Goal: Obtain resource: Download file/media

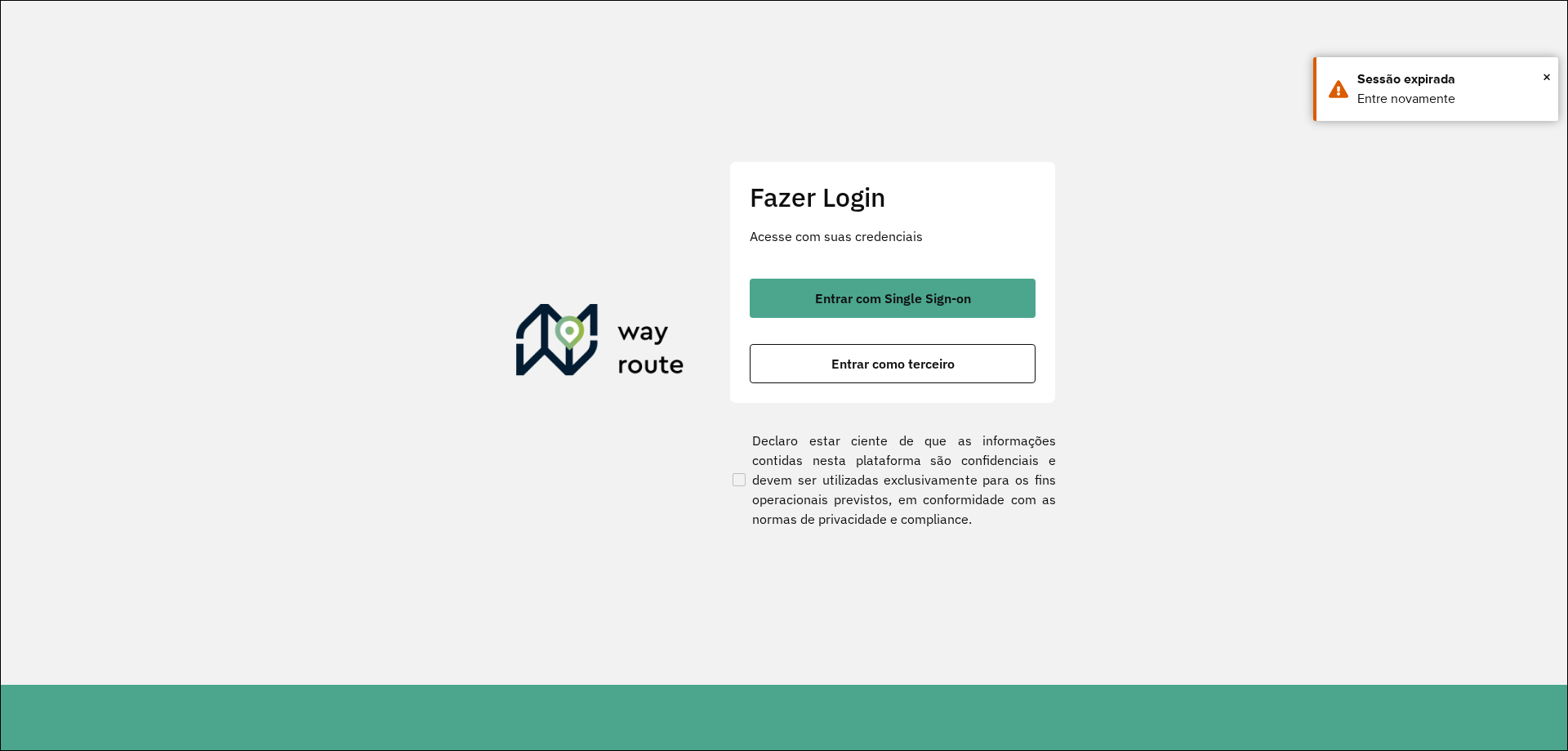
click at [905, 318] on div "Entrar com Single Sign-on Entrar como terceiro" at bounding box center [892, 330] width 286 height 104
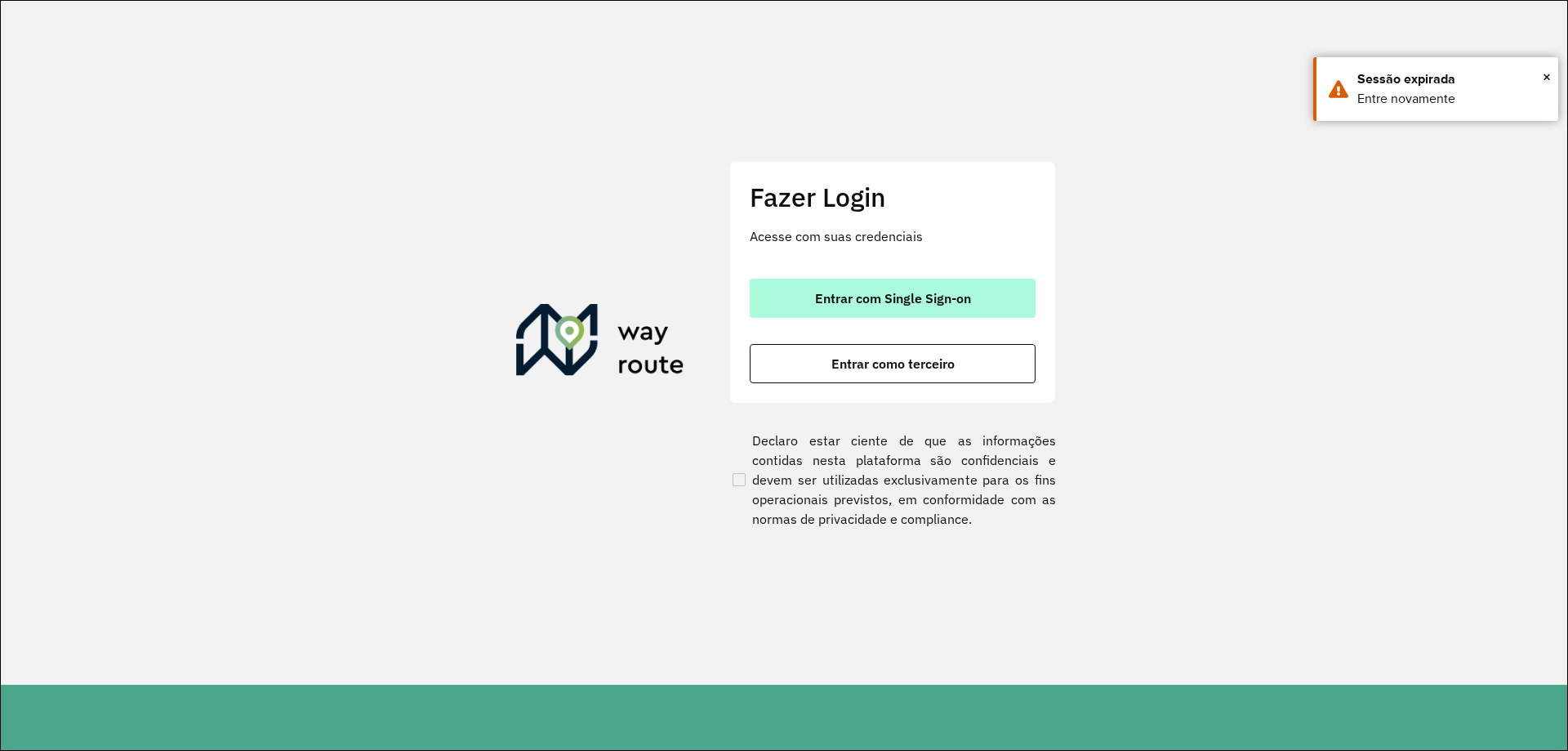
click at [909, 304] on span "Entrar com Single Sign-on" at bounding box center [892, 299] width 156 height 13
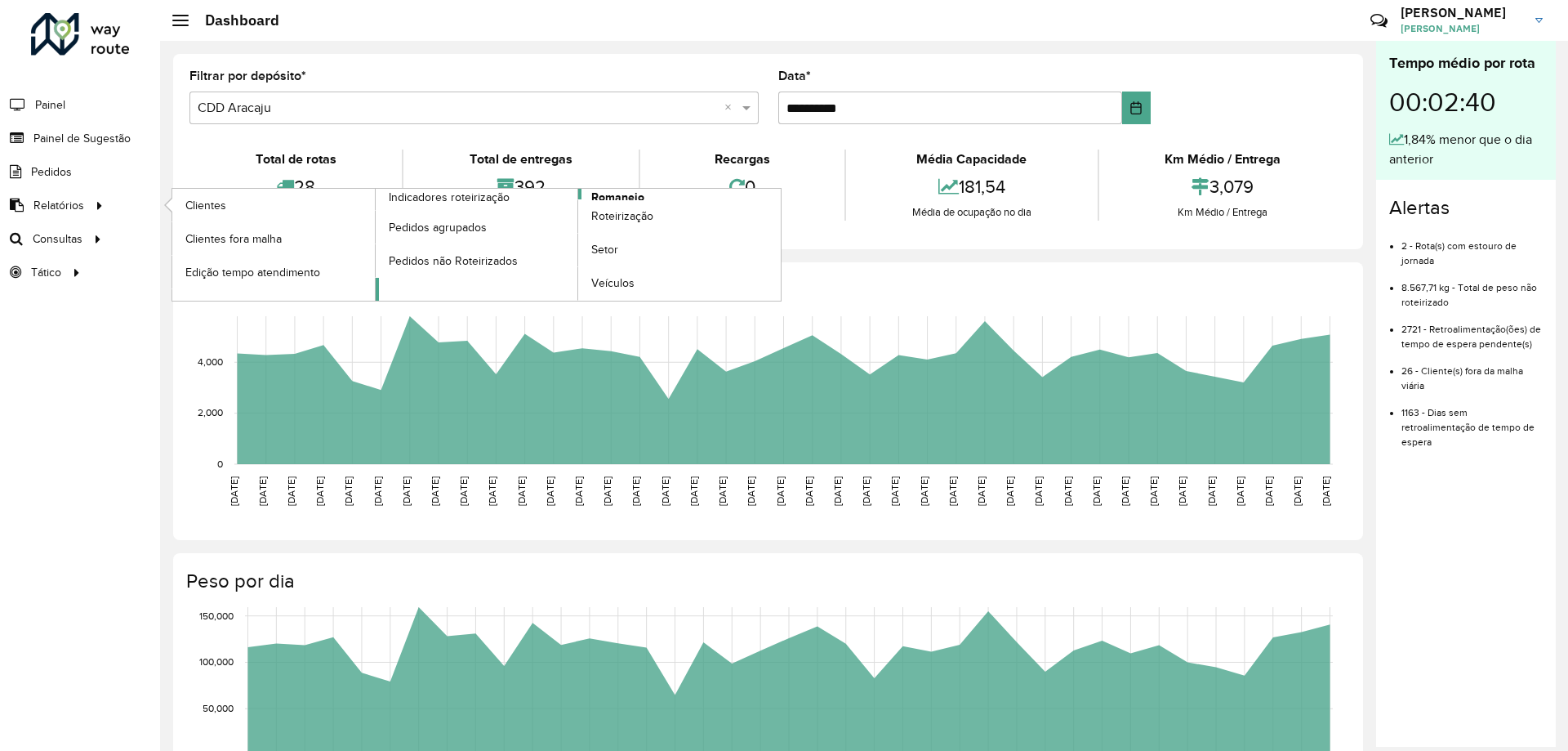
click at [646, 191] on link "Romaneio" at bounding box center [578, 244] width 406 height 112
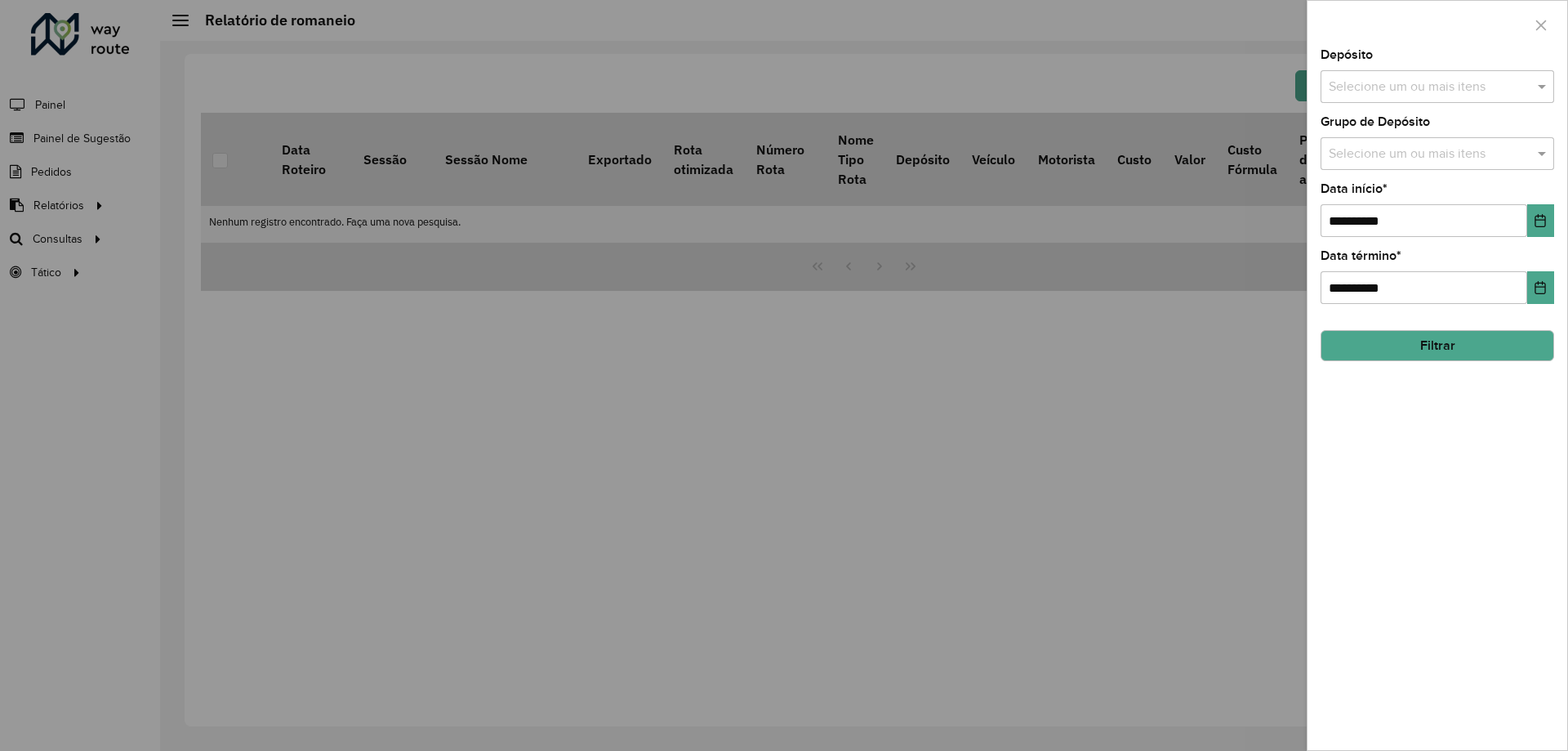
click at [1460, 343] on button "Filtrar" at bounding box center [1438, 345] width 234 height 31
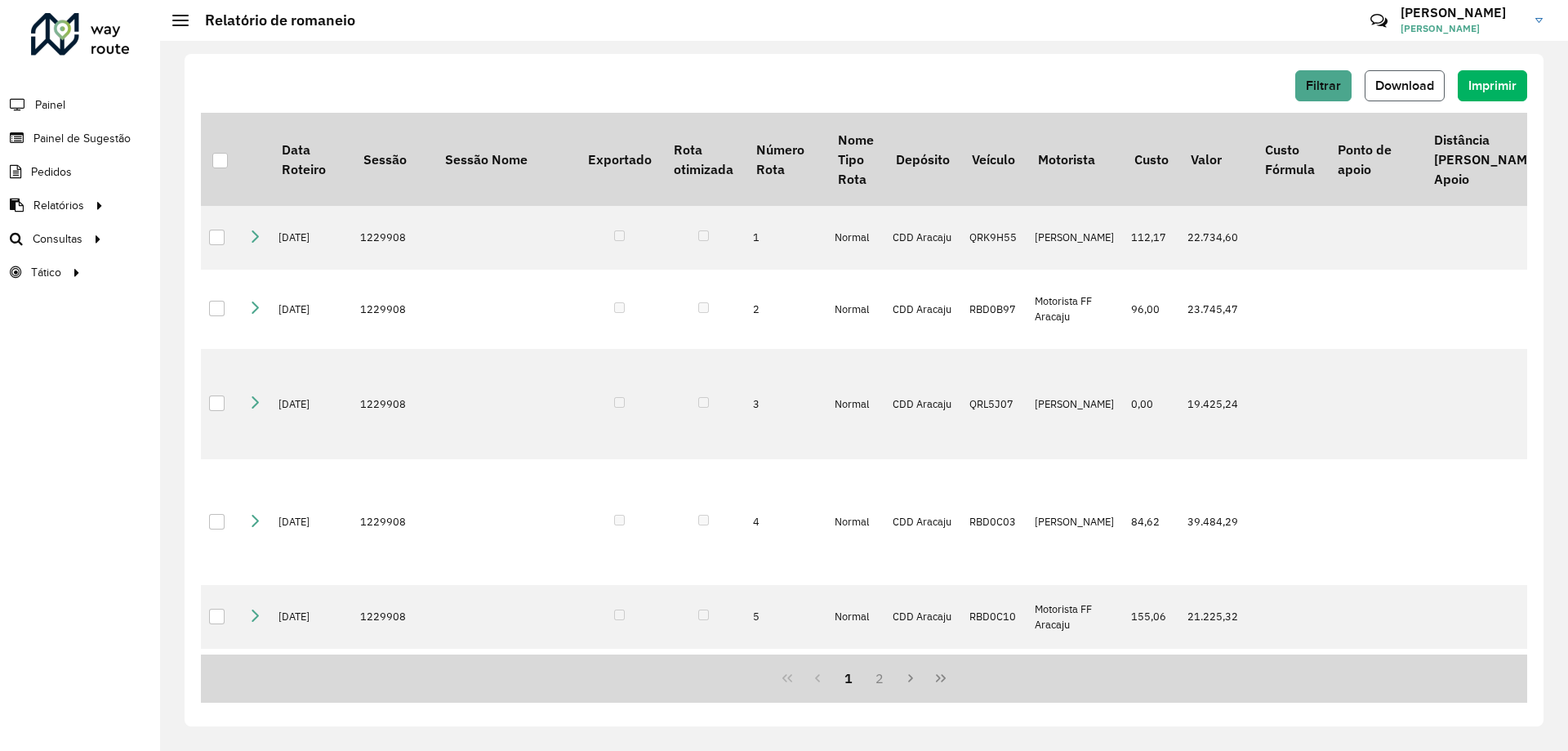
click at [1405, 73] on button "Download" at bounding box center [1405, 85] width 80 height 31
click at [1413, 69] on div "Filtrar Download Imprimir Data Roteiro Sessão Sessão Nome Exportado Rota otimiz…" at bounding box center [864, 391] width 1359 height 673
click at [1417, 88] on span "Download" at bounding box center [1405, 85] width 59 height 14
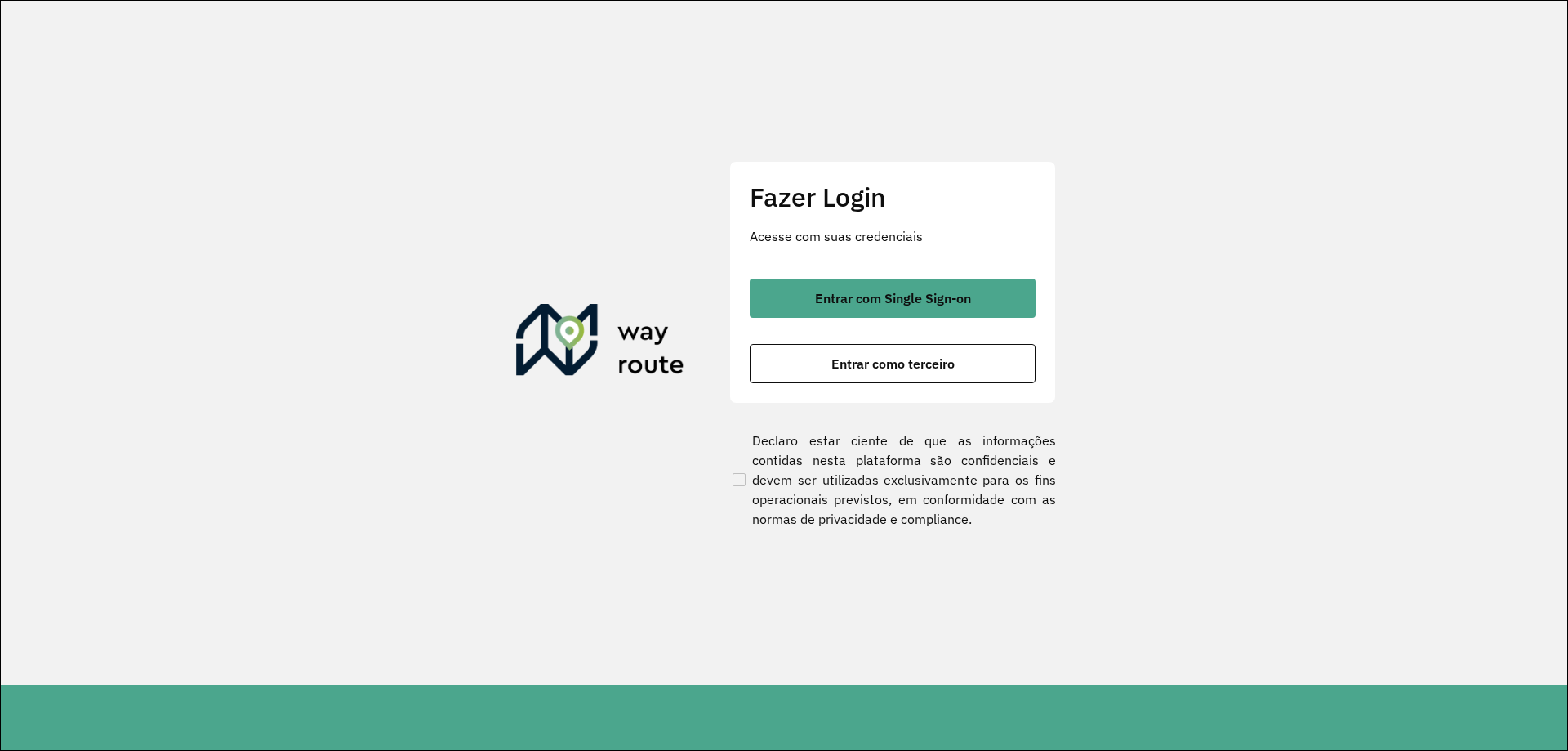
click at [857, 318] on div "Entrar com Single Sign-on Entrar como terceiro" at bounding box center [892, 330] width 286 height 104
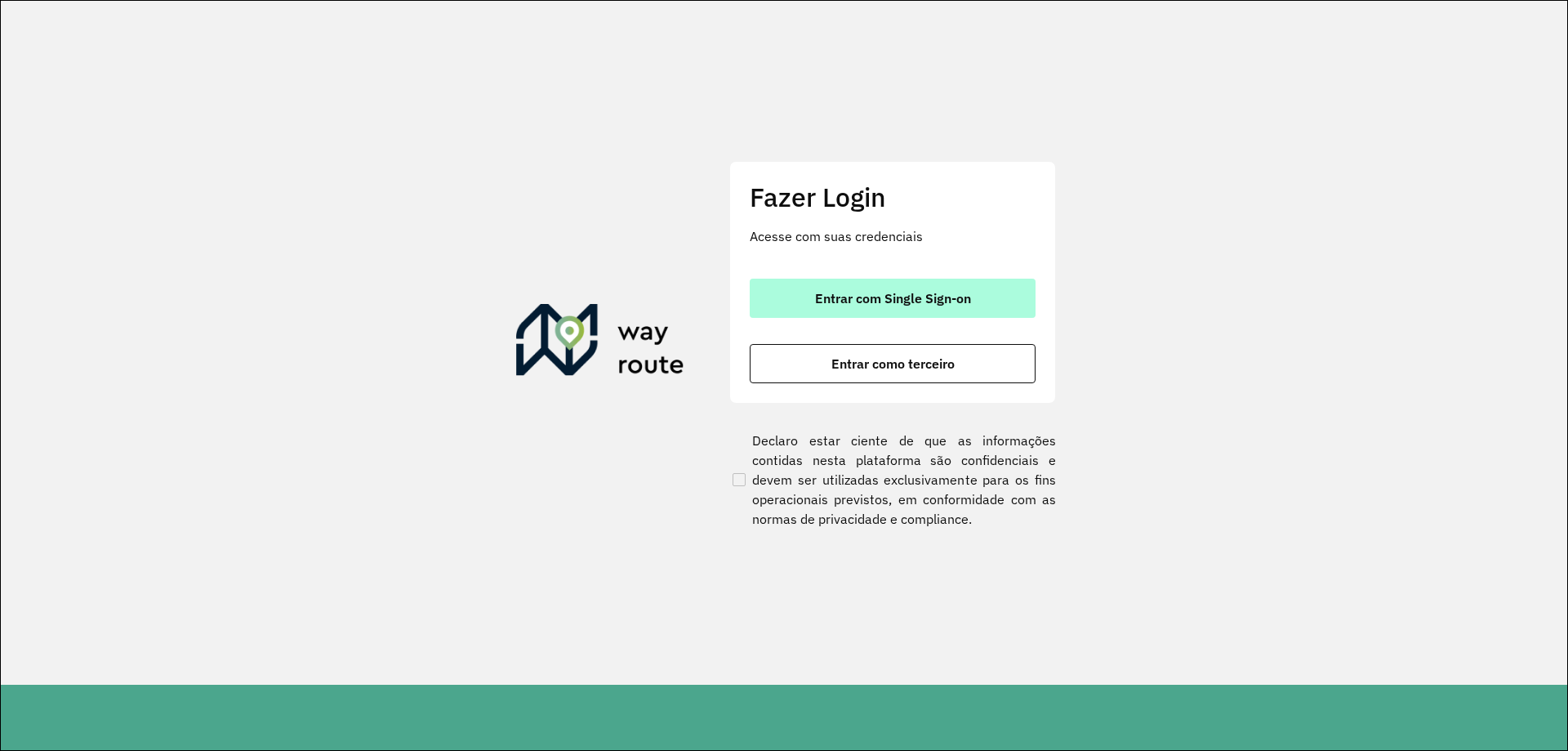
click at [862, 305] on span "Entrar com Single Sign-on" at bounding box center [892, 299] width 156 height 13
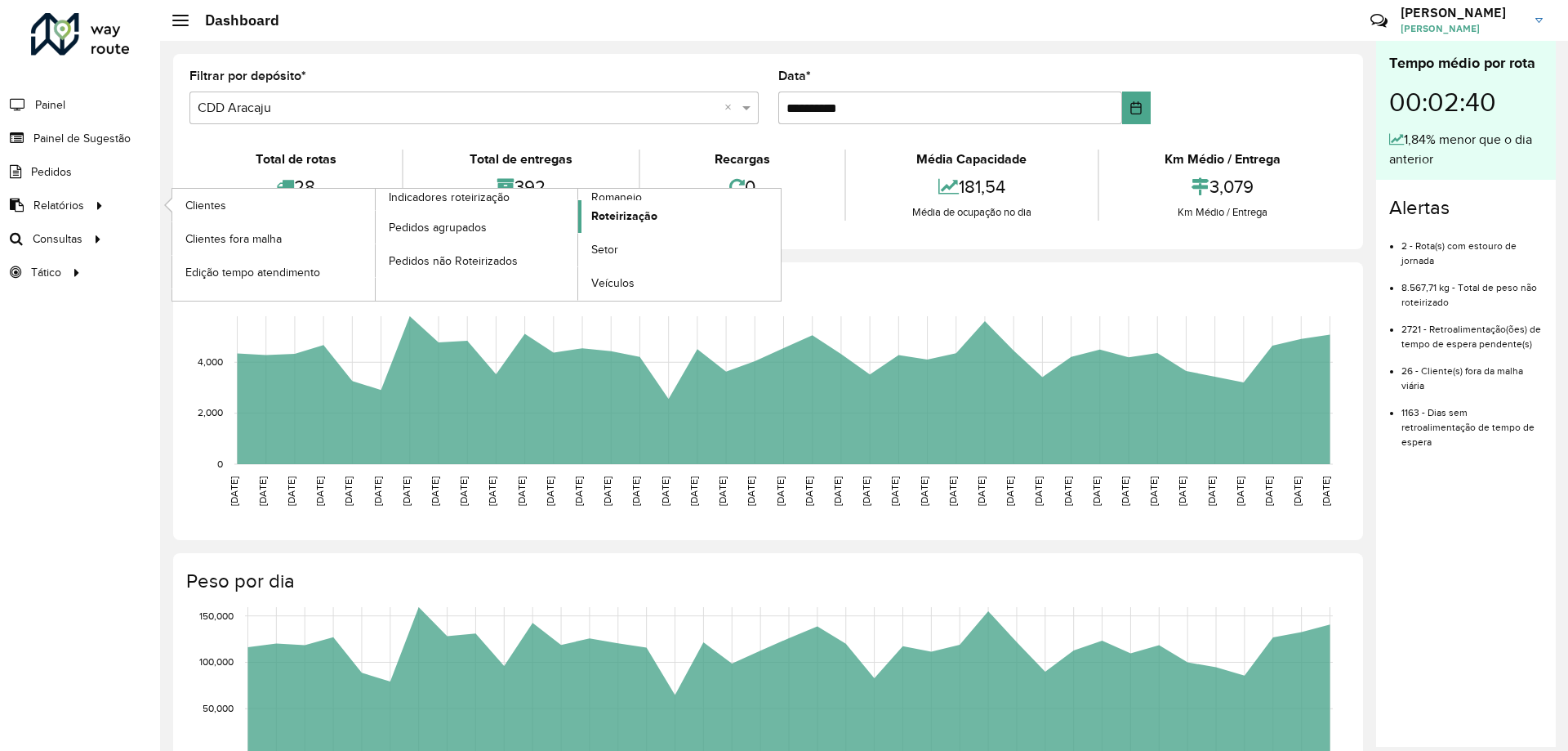
click at [630, 200] on link "Roteirização" at bounding box center [679, 216] width 203 height 33
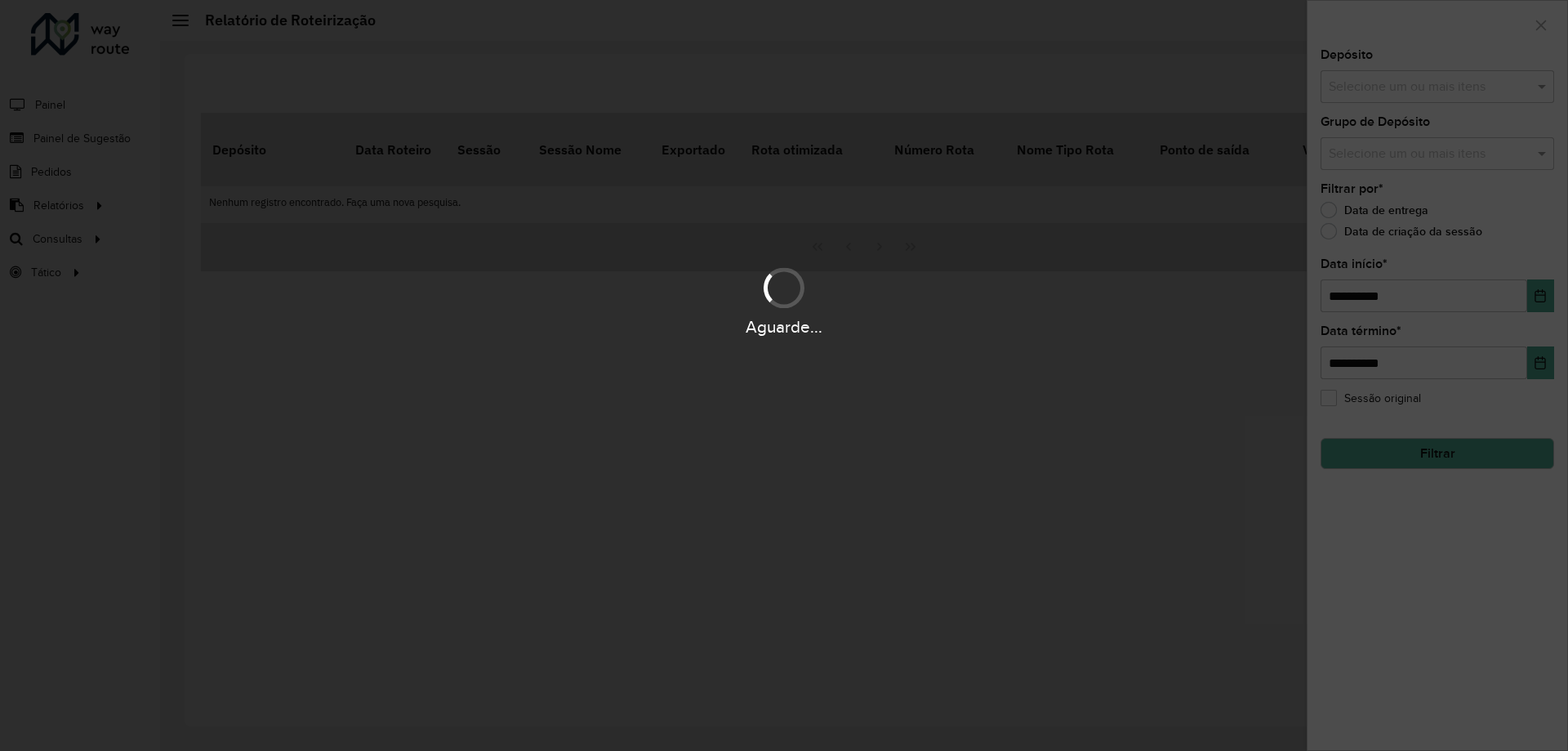
click at [630, 199] on body "**********" at bounding box center [784, 376] width 1568 height 751
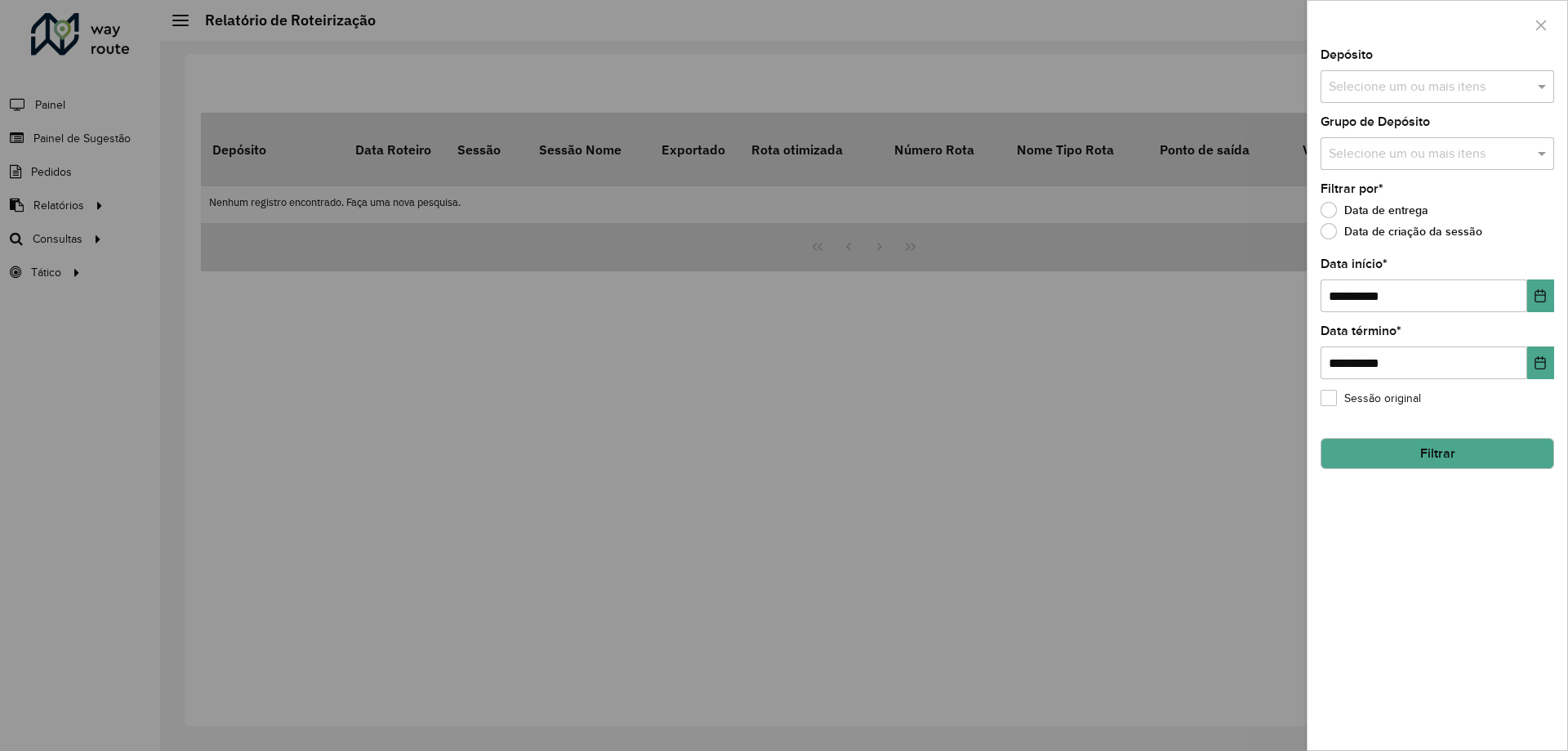
click at [65, 204] on div at bounding box center [784, 376] width 1568 height 751
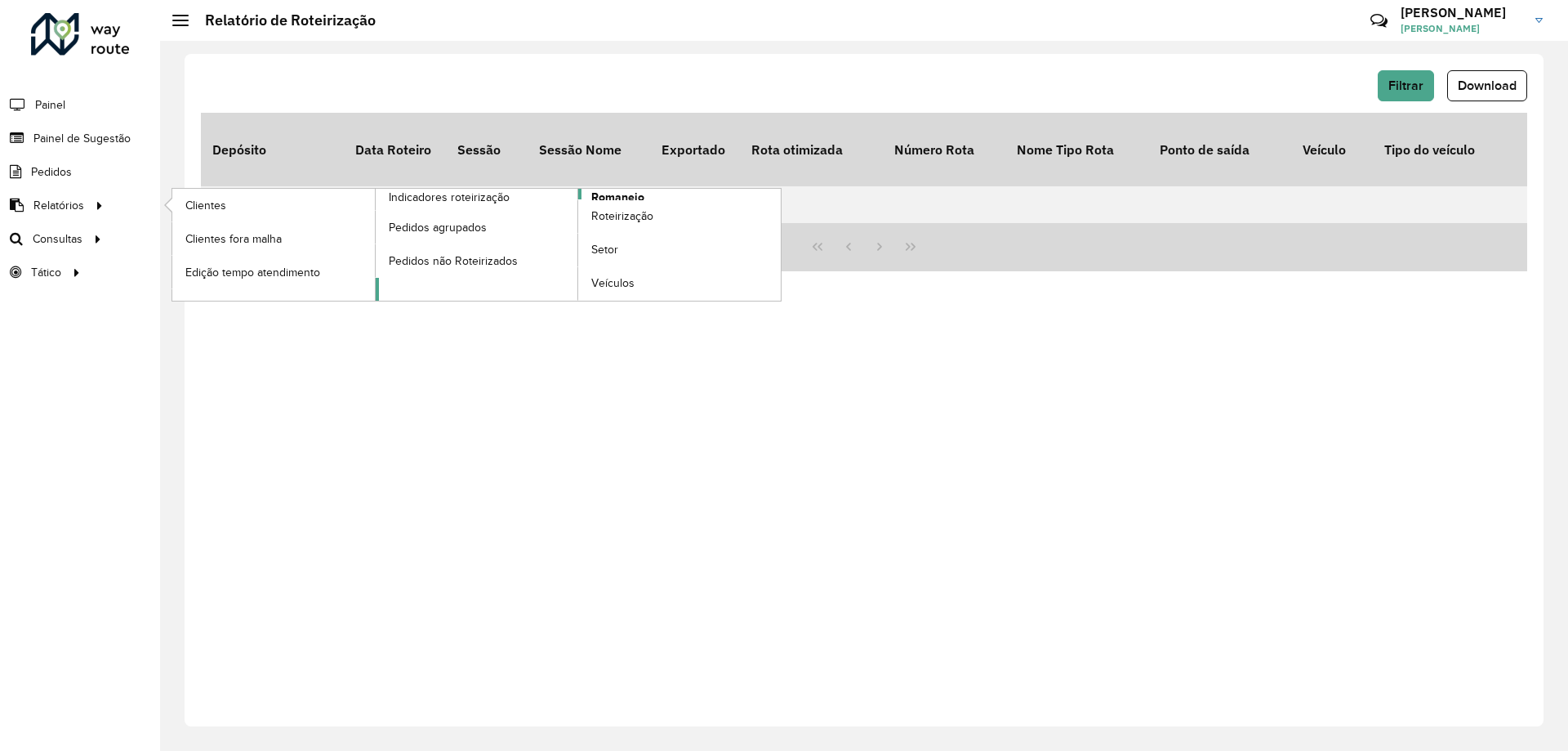
click at [636, 197] on span "Romaneio" at bounding box center [618, 197] width 53 height 18
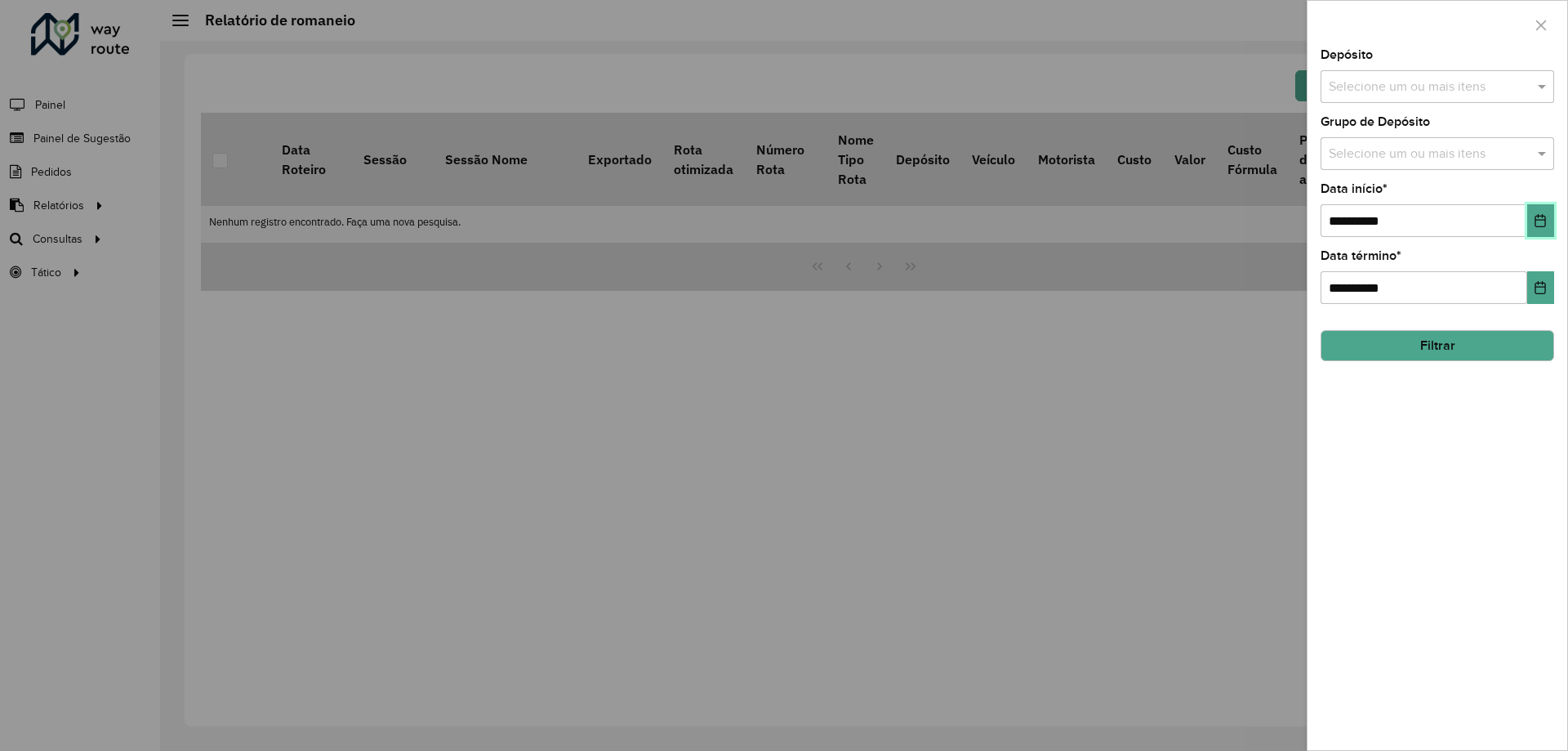
click at [1538, 224] on icon "Choose Date" at bounding box center [1540, 221] width 13 height 13
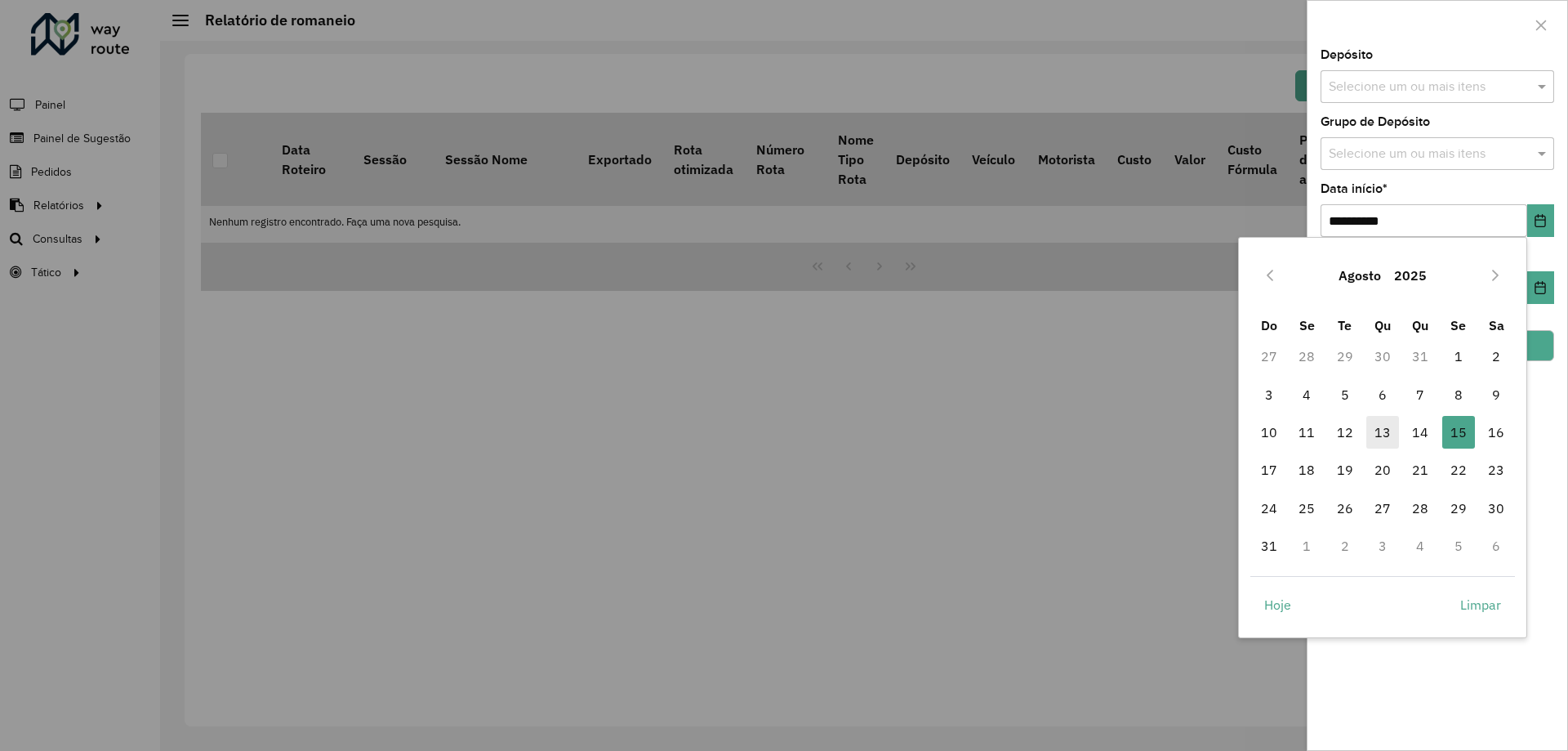
click at [1386, 425] on span "13" at bounding box center [1382, 431] width 33 height 33
type input "**********"
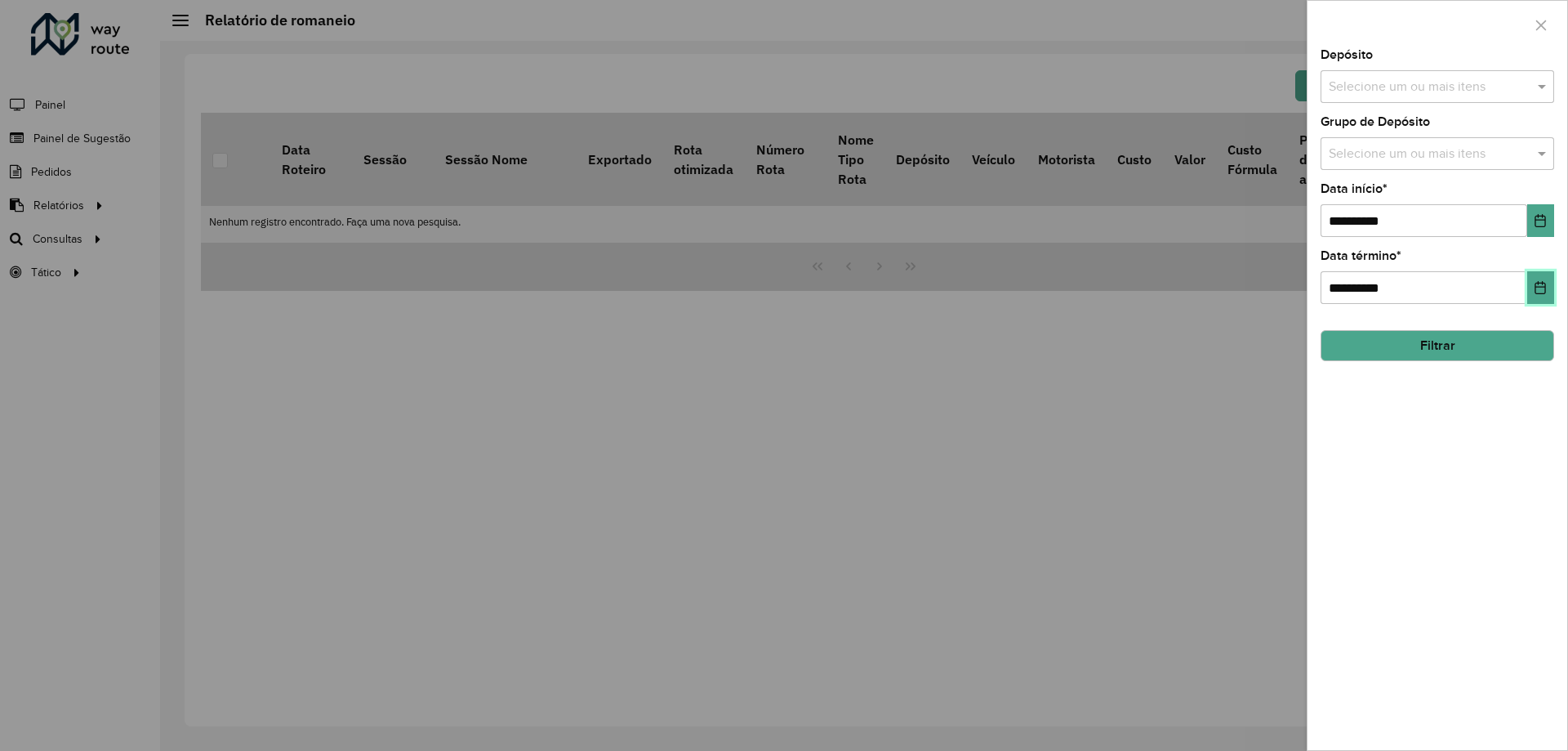
click at [1537, 281] on icon "Choose Date" at bounding box center [1540, 288] width 13 height 13
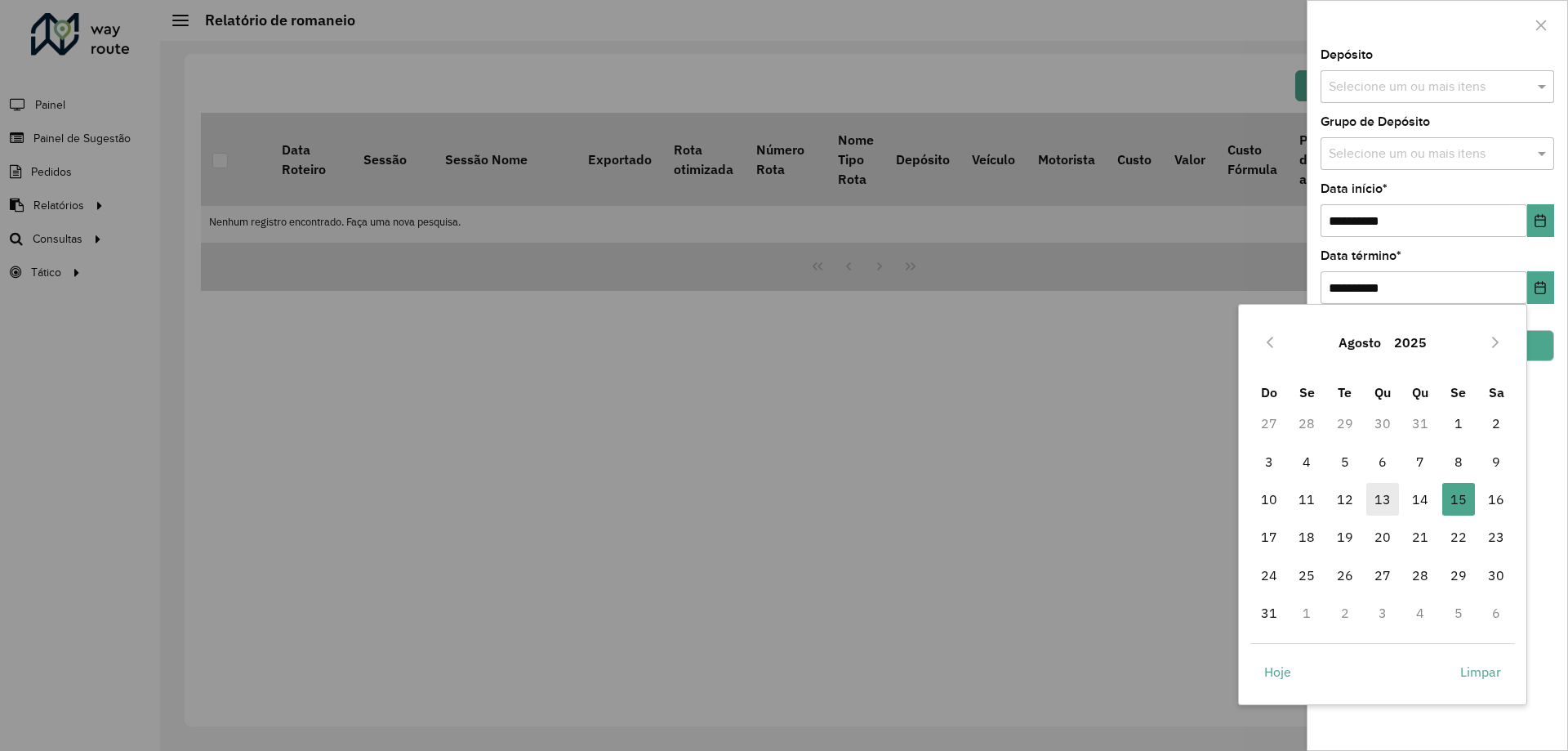
click at [1381, 489] on span "13" at bounding box center [1382, 499] width 33 height 33
type input "**********"
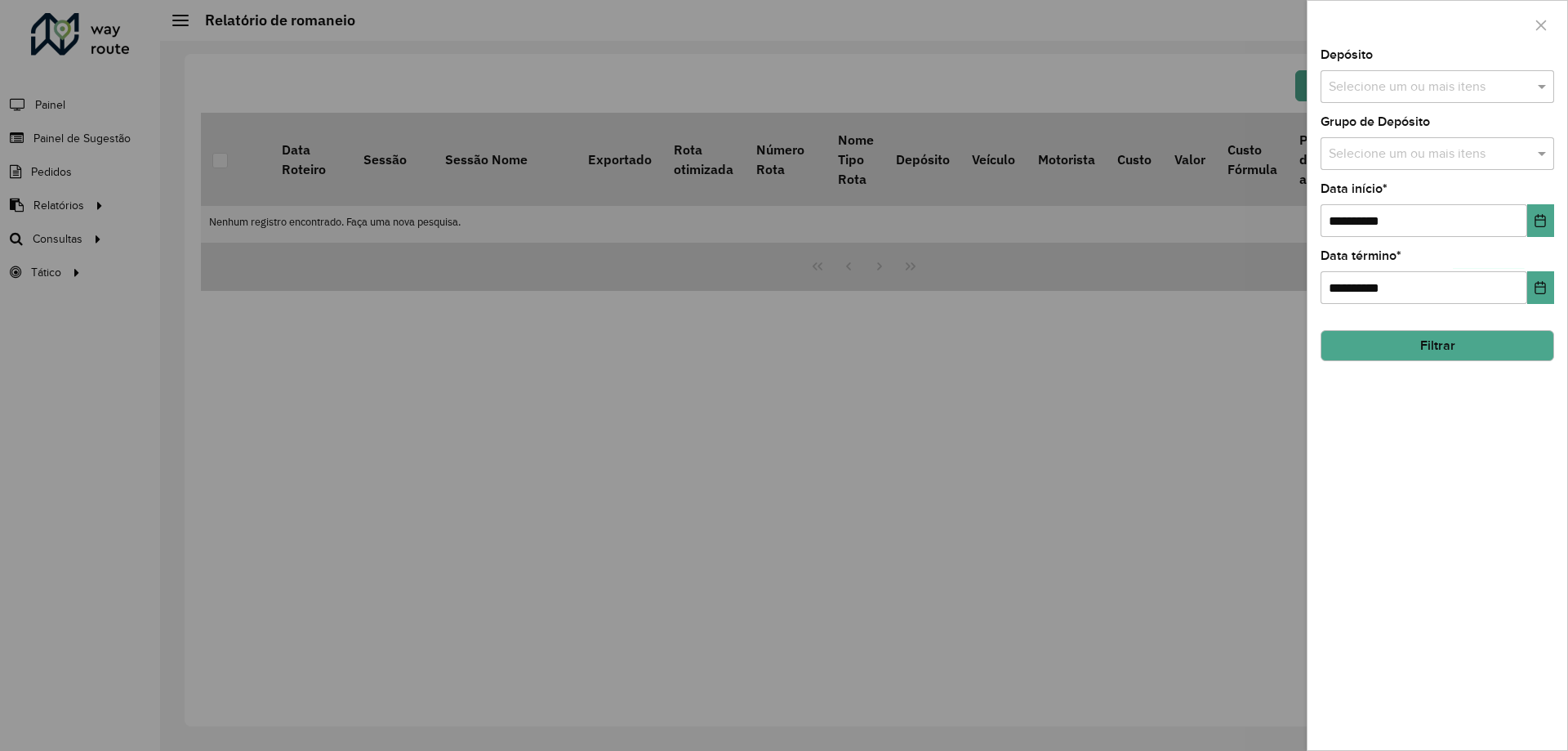
click at [1393, 352] on button "Filtrar" at bounding box center [1438, 345] width 234 height 31
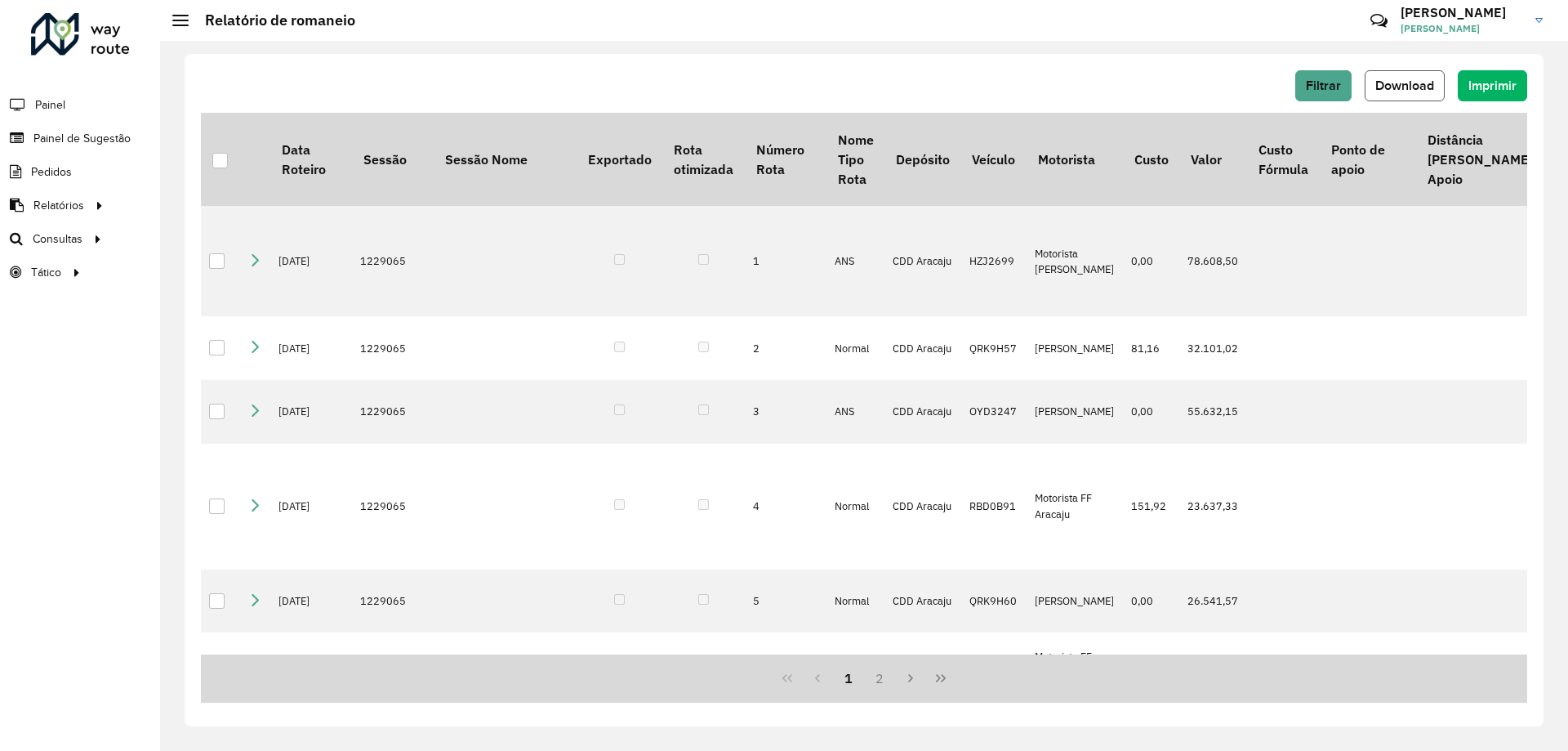
click at [1397, 97] on button "Download" at bounding box center [1405, 85] width 80 height 31
click at [1545, 88] on div "Filtrar Download Imprimir Data Roteiro Sessão Sessão Nome Exportado Rota otimiz…" at bounding box center [864, 396] width 1408 height 710
click at [1320, 87] on span "Filtrar" at bounding box center [1324, 85] width 35 height 14
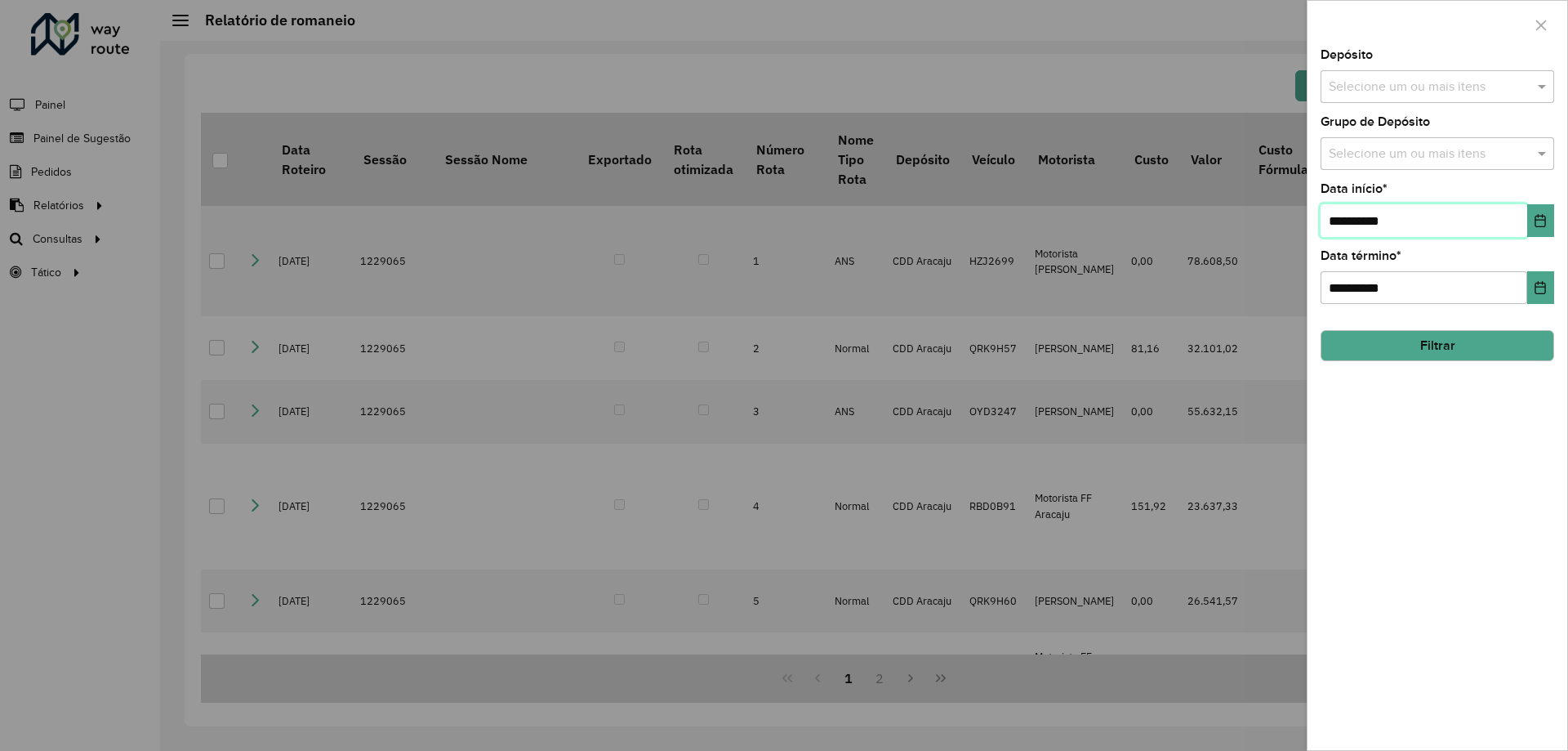
click at [1509, 225] on input "**********" at bounding box center [1425, 220] width 207 height 33
click at [1540, 222] on icon "Choose Date" at bounding box center [1540, 221] width 13 height 13
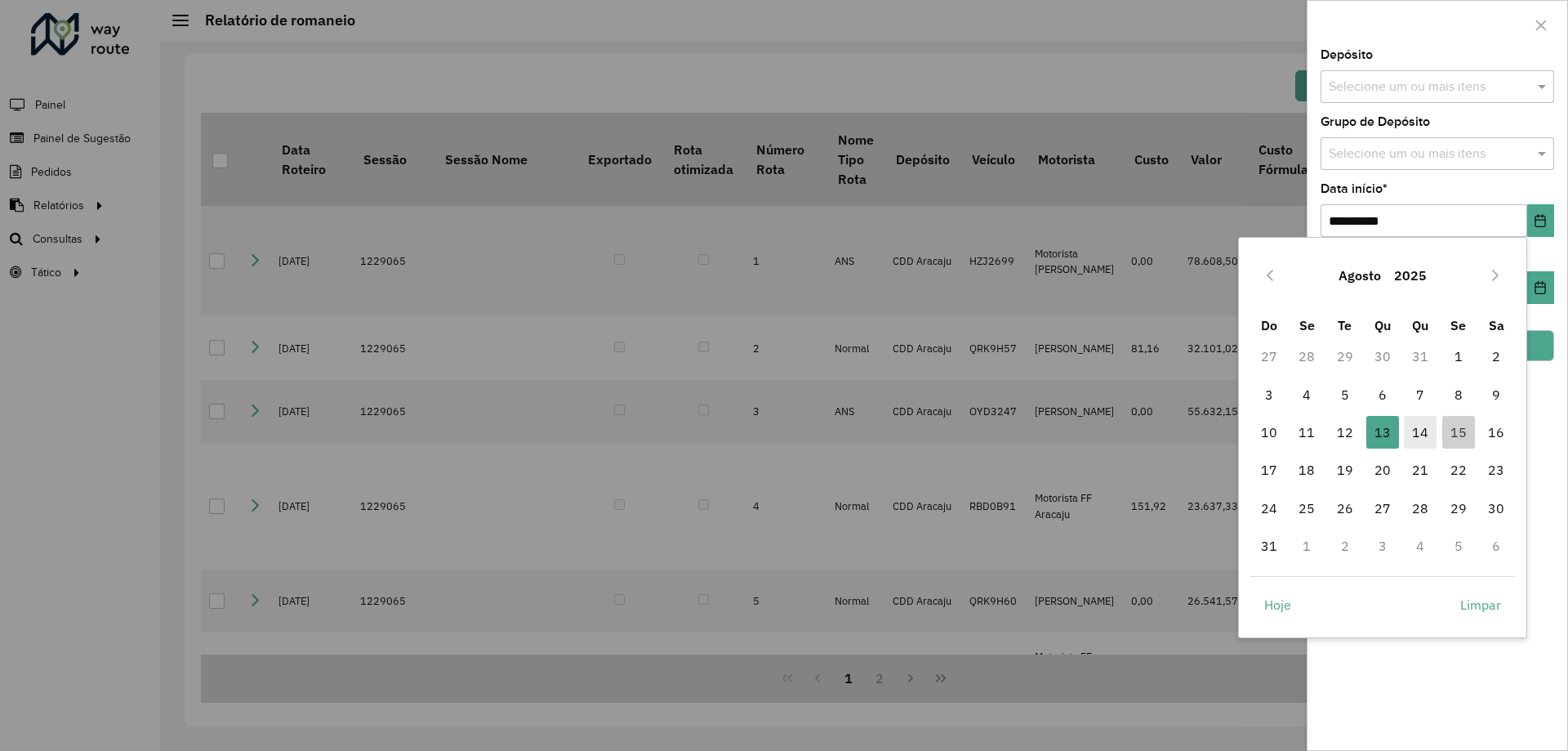
click at [1417, 426] on span "14" at bounding box center [1420, 431] width 33 height 33
type input "**********"
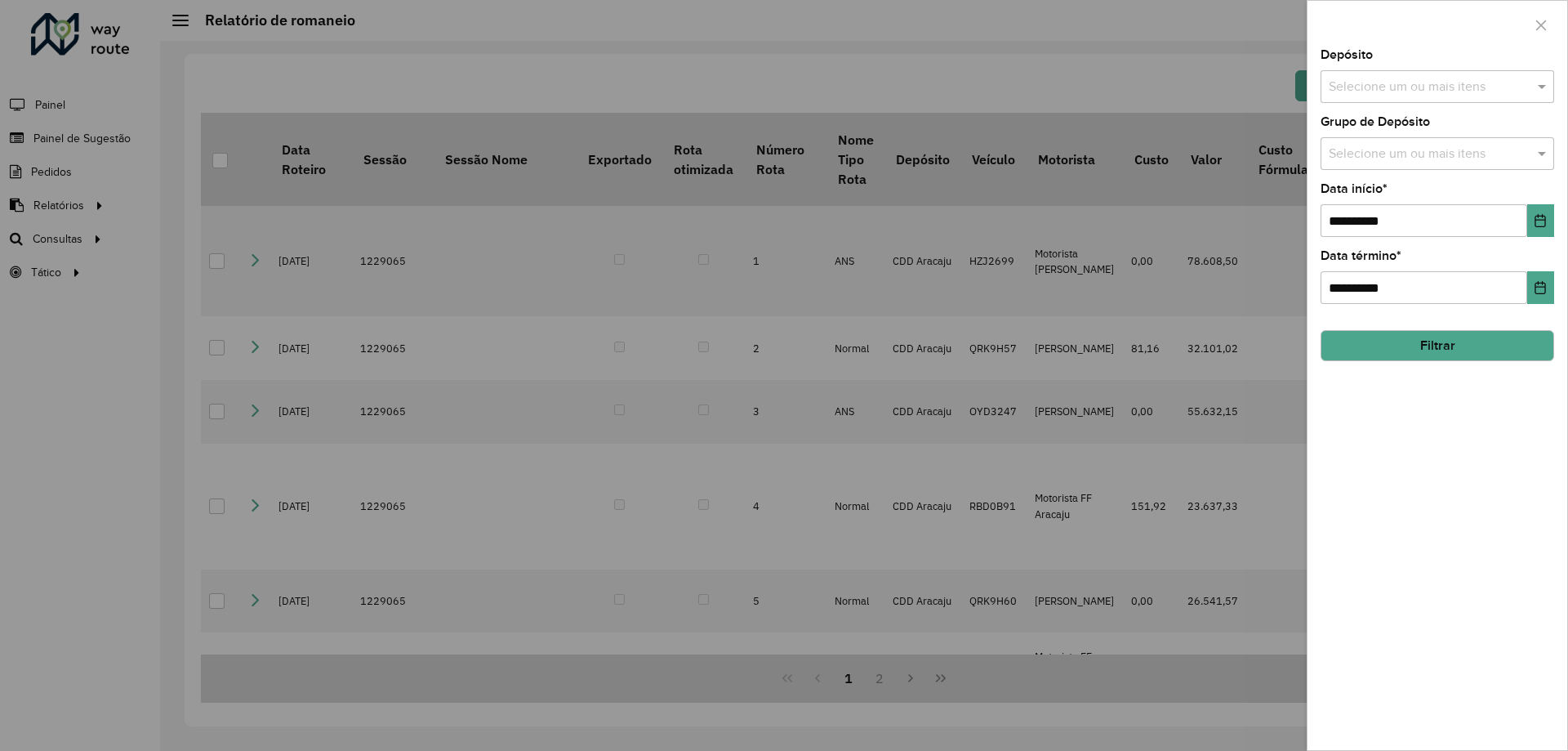
click at [1489, 343] on button "Filtrar" at bounding box center [1438, 345] width 234 height 31
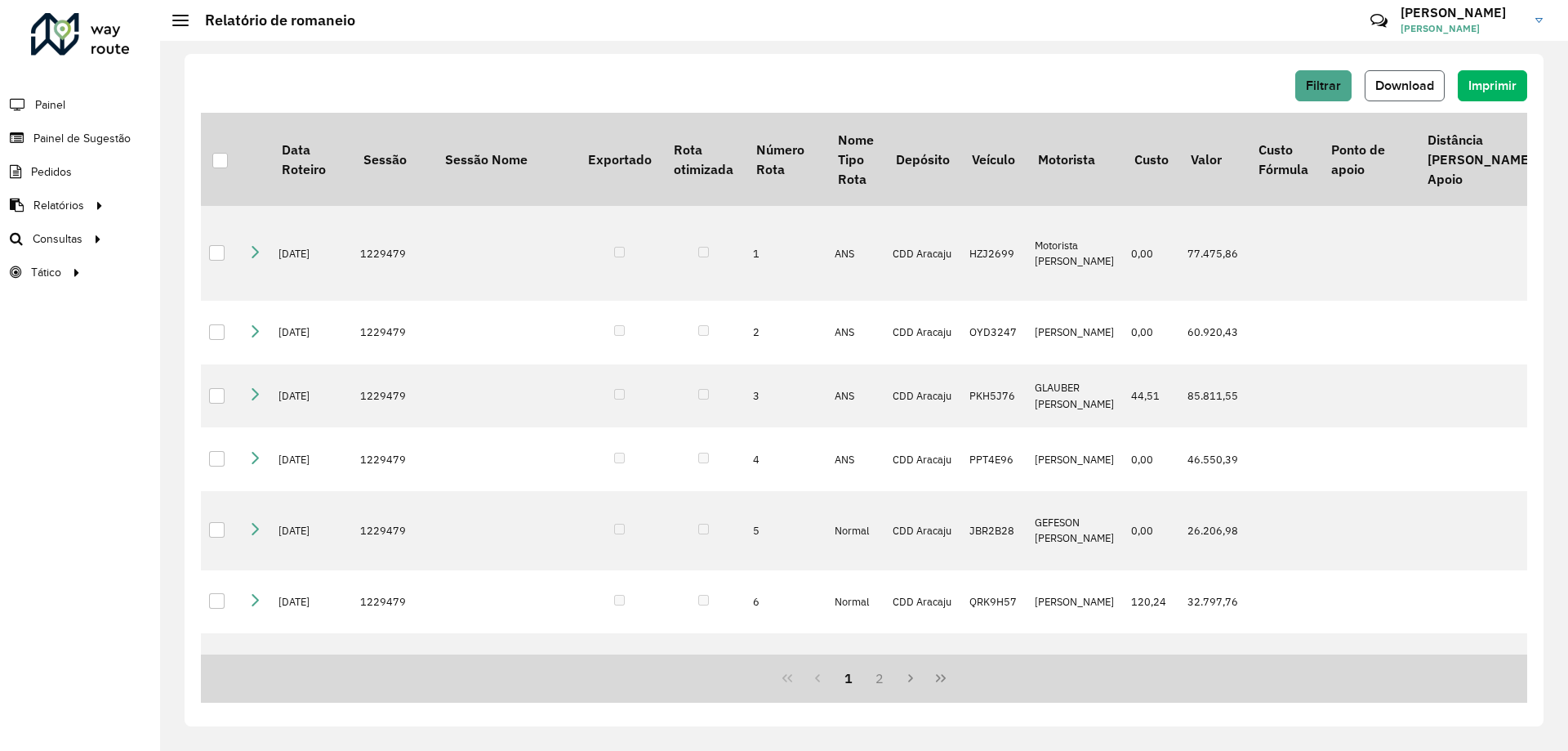
click at [1413, 86] on span "Download" at bounding box center [1405, 85] width 59 height 14
click at [1415, 90] on span "Download" at bounding box center [1405, 85] width 59 height 14
click at [1343, 87] on button "Filtrar" at bounding box center [1324, 85] width 57 height 31
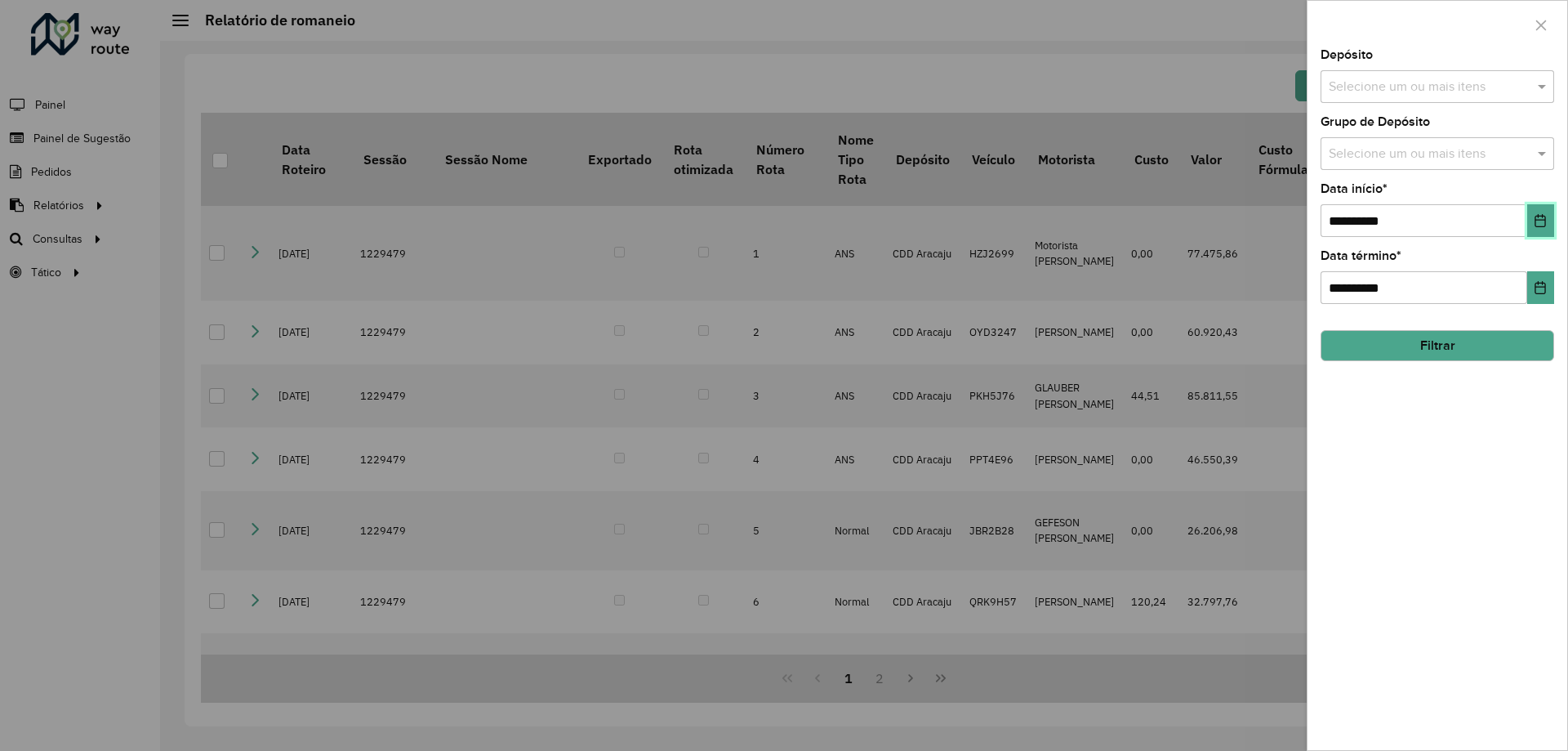
click at [1528, 221] on button "Choose Date" at bounding box center [1540, 220] width 27 height 33
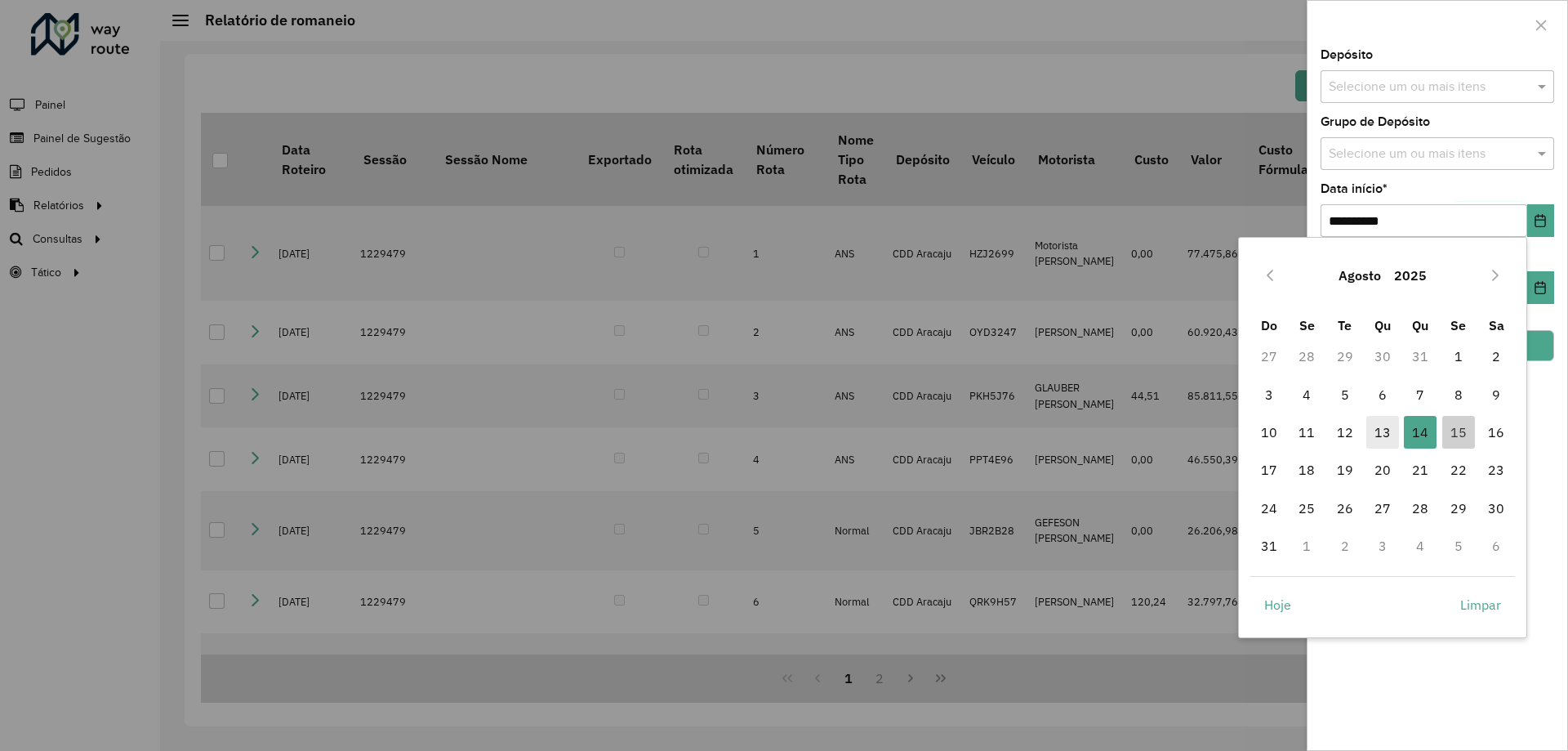
click at [1389, 441] on span "13" at bounding box center [1382, 431] width 33 height 33
type input "**********"
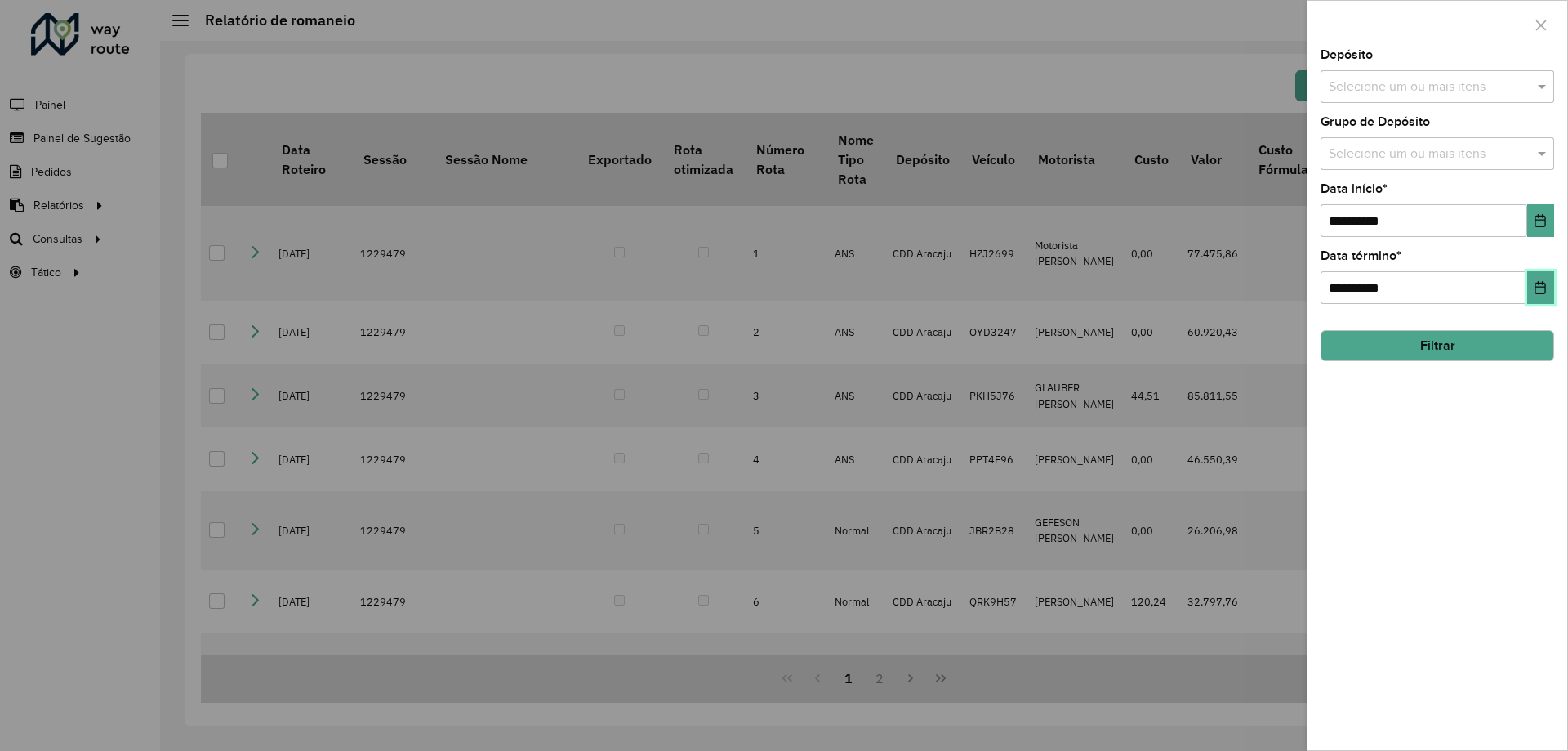
click at [1545, 280] on button "Choose Date" at bounding box center [1540, 287] width 27 height 33
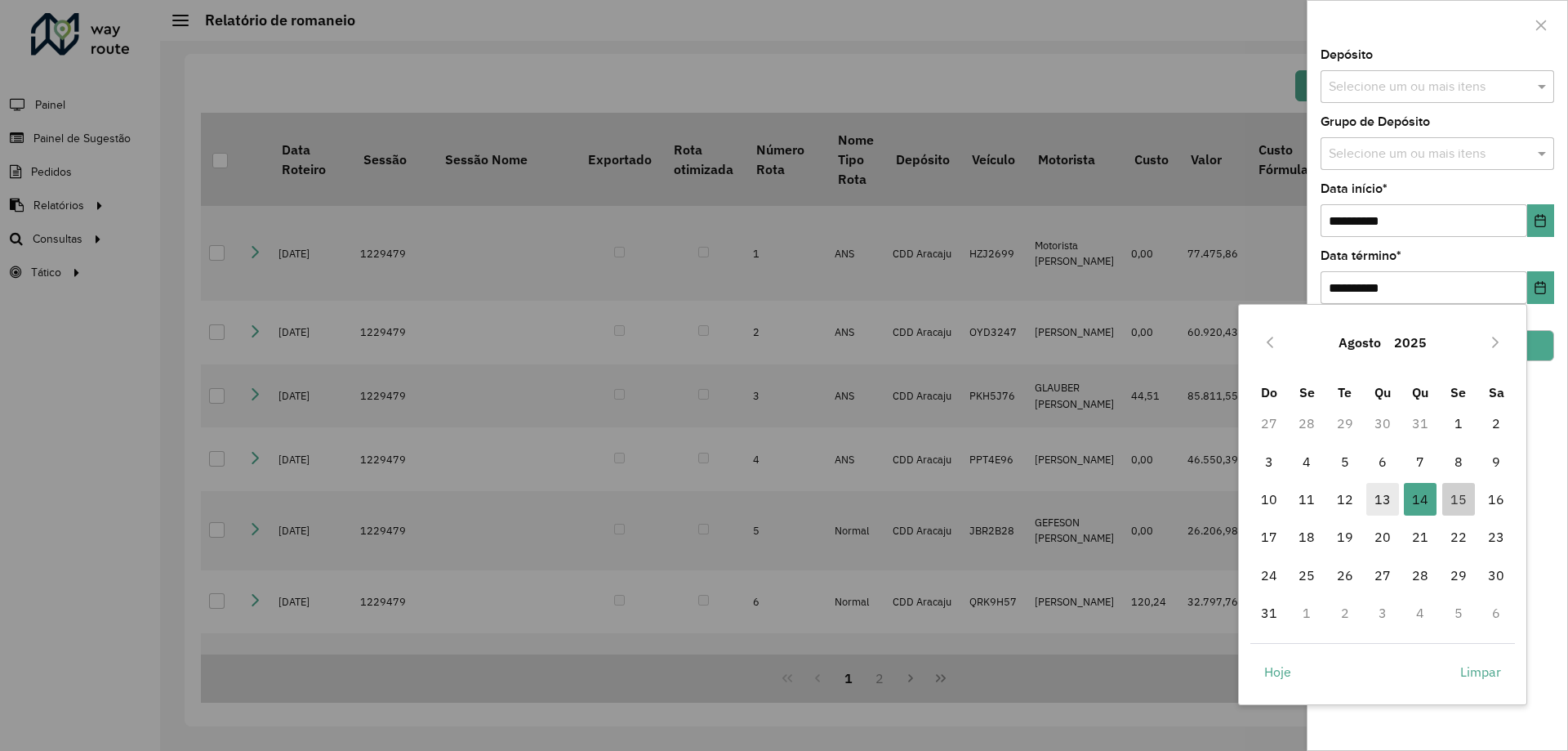
click at [1374, 492] on span "13" at bounding box center [1382, 499] width 33 height 33
type input "**********"
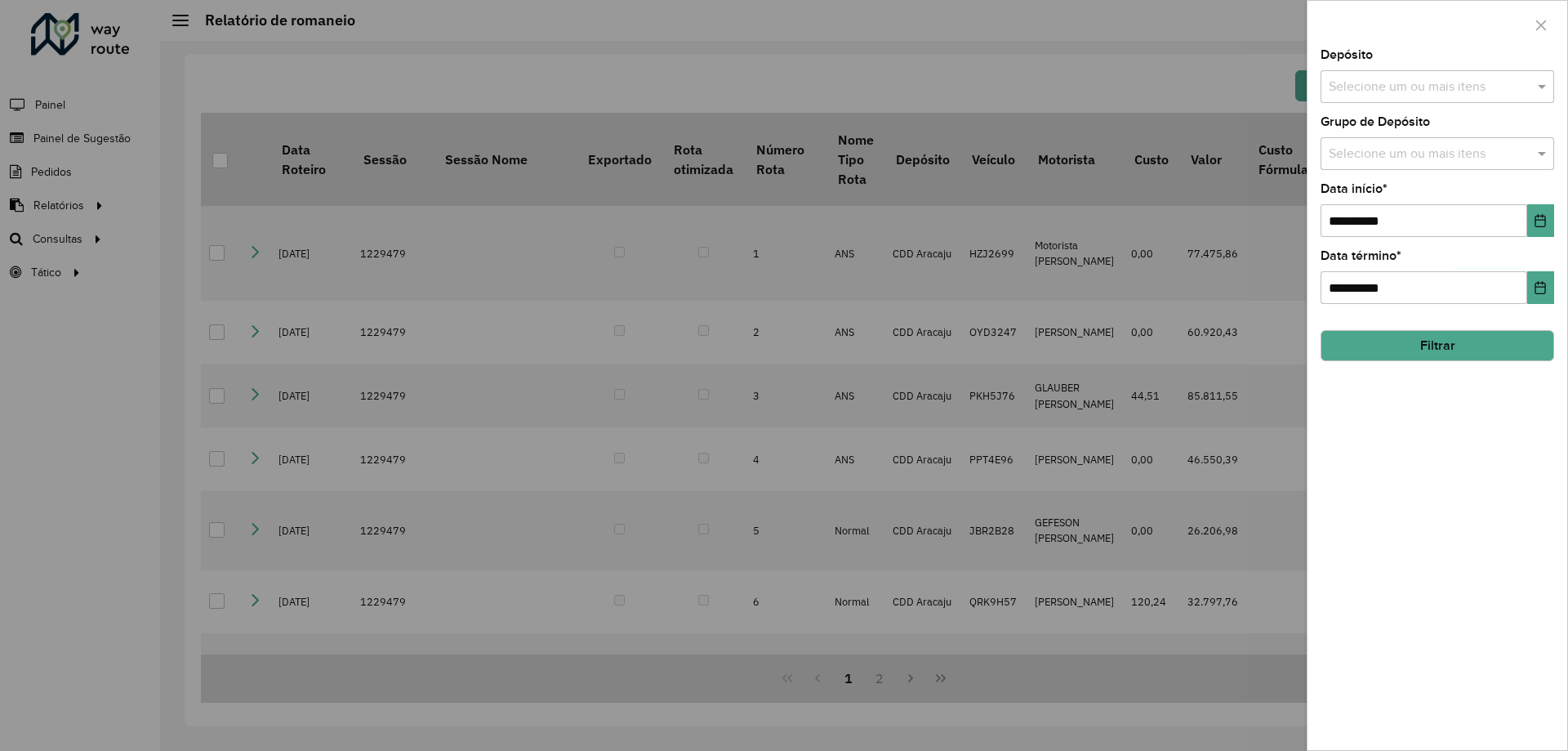
click at [1437, 335] on button "Filtrar" at bounding box center [1438, 345] width 234 height 31
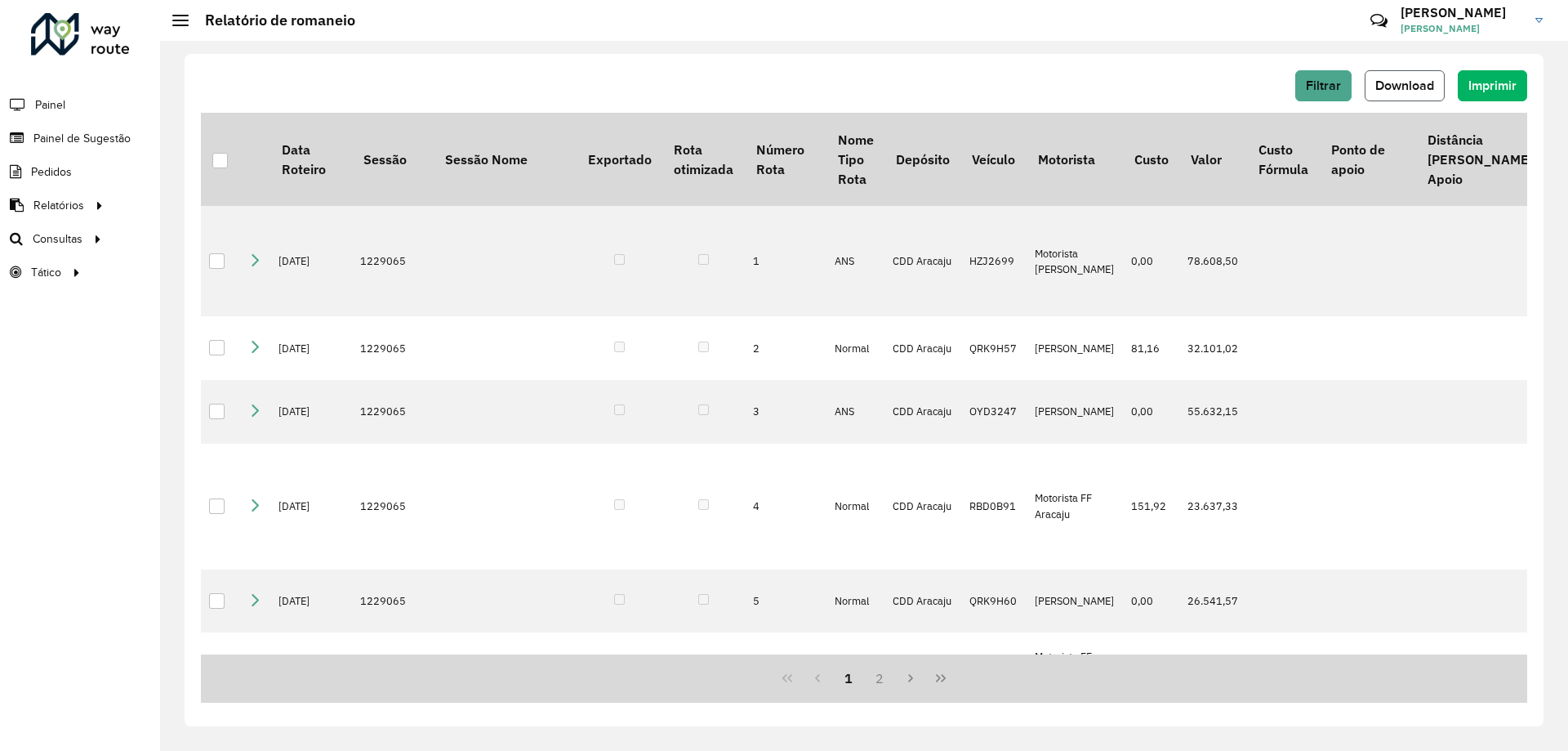
click at [1390, 91] on span "Download" at bounding box center [1405, 85] width 59 height 14
